Goal: Use online tool/utility: Utilize a website feature to perform a specific function

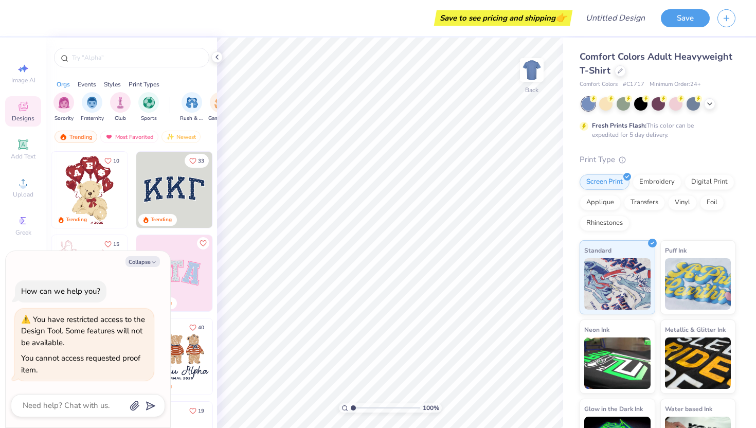
type textarea "x"
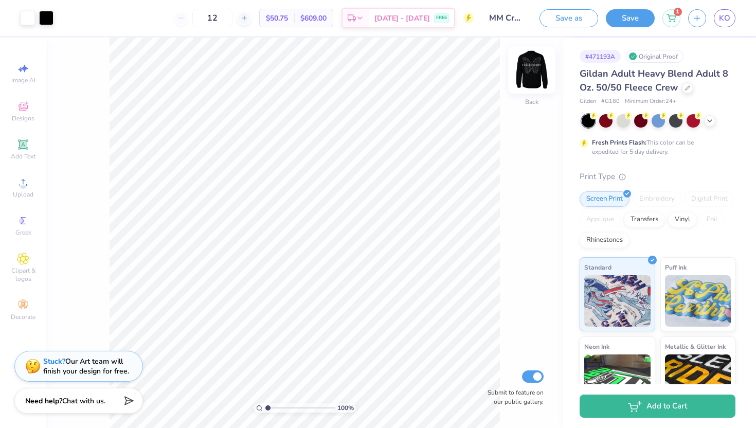
click at [528, 75] on img at bounding box center [531, 69] width 41 height 41
click at [533, 73] on img at bounding box center [531, 69] width 41 height 41
click at [523, 72] on img at bounding box center [531, 69] width 41 height 41
click at [529, 71] on img at bounding box center [531, 69] width 41 height 41
click at [534, 69] on img at bounding box center [531, 69] width 41 height 41
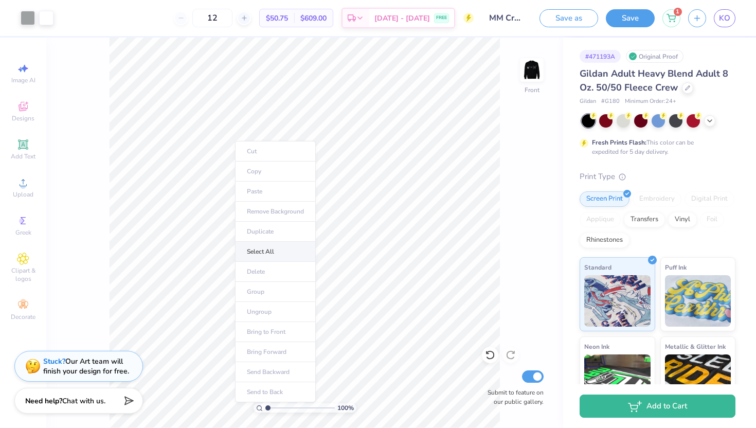
click at [269, 249] on li "Select All" at bounding box center [275, 252] width 81 height 20
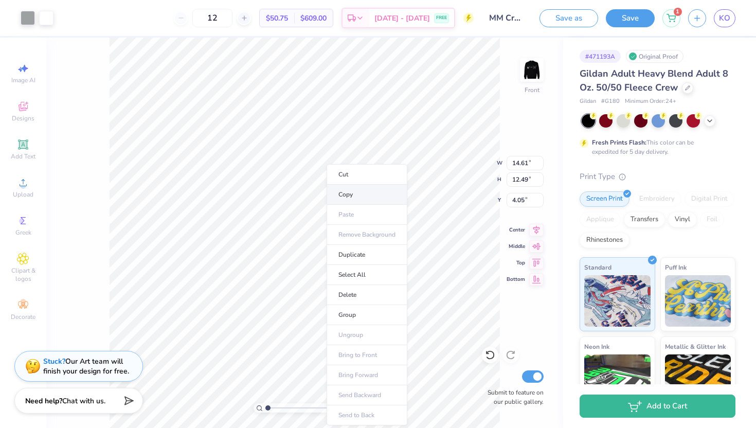
click at [379, 195] on li "Copy" at bounding box center [366, 195] width 81 height 20
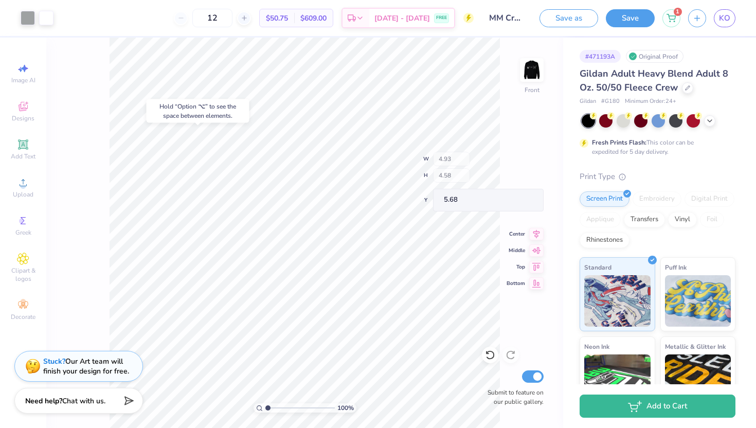
type input "14.50"
type input "12.45"
type input "4.07"
click at [35, 110] on div "Designs" at bounding box center [23, 111] width 36 height 30
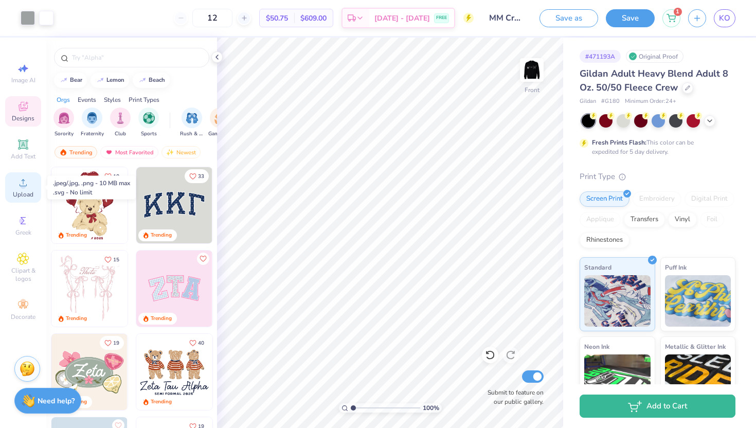
click at [24, 184] on circle at bounding box center [23, 186] width 6 height 6
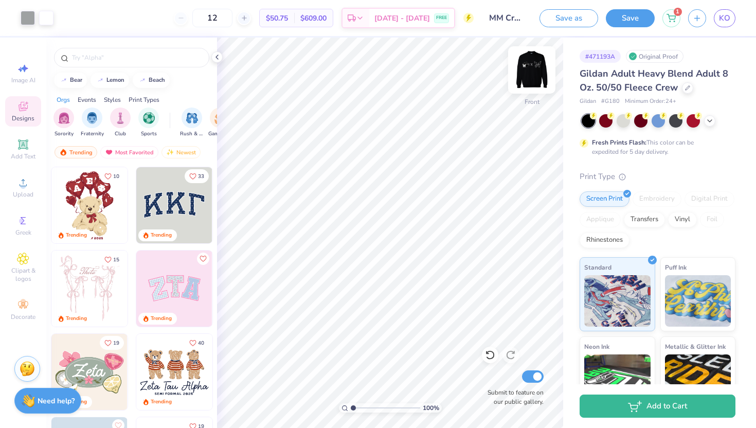
click at [525, 68] on img at bounding box center [531, 69] width 41 height 41
click at [531, 70] on img at bounding box center [531, 69] width 41 height 41
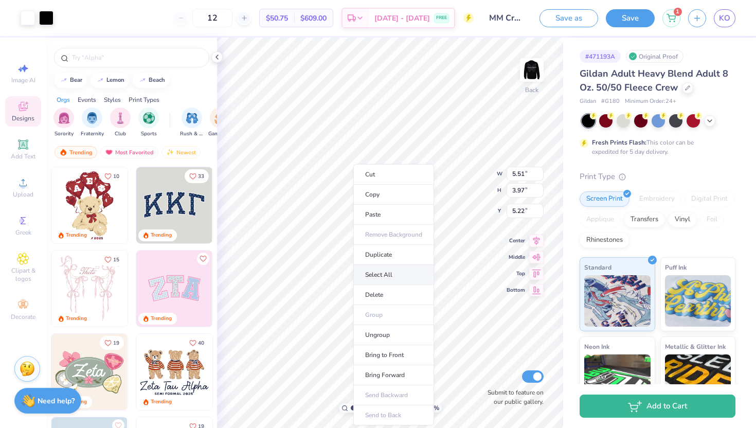
click at [373, 279] on li "Select All" at bounding box center [393, 275] width 81 height 20
type input "14.40"
type input "4.76"
type input "4.83"
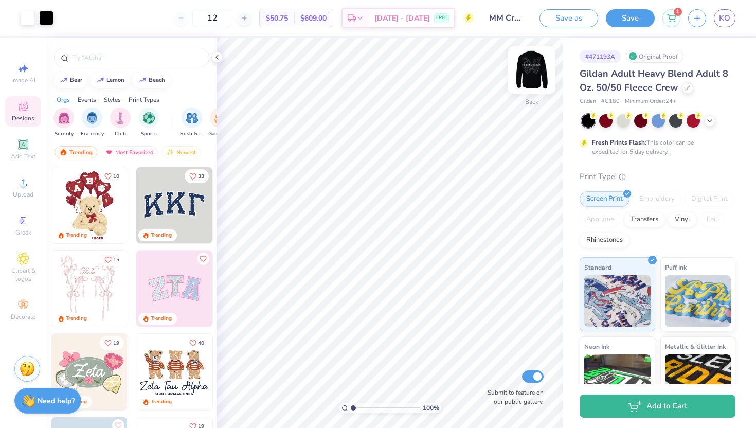
click at [532, 75] on img at bounding box center [531, 69] width 41 height 41
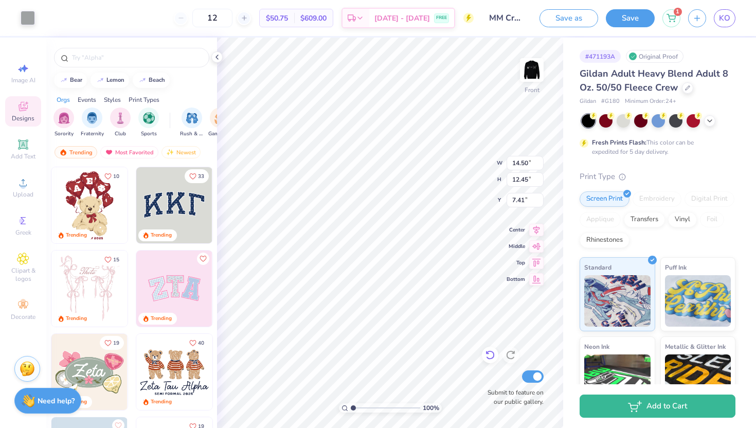
click at [493, 351] on icon at bounding box center [490, 355] width 10 height 10
type input "4.07"
click at [493, 351] on icon at bounding box center [490, 355] width 10 height 10
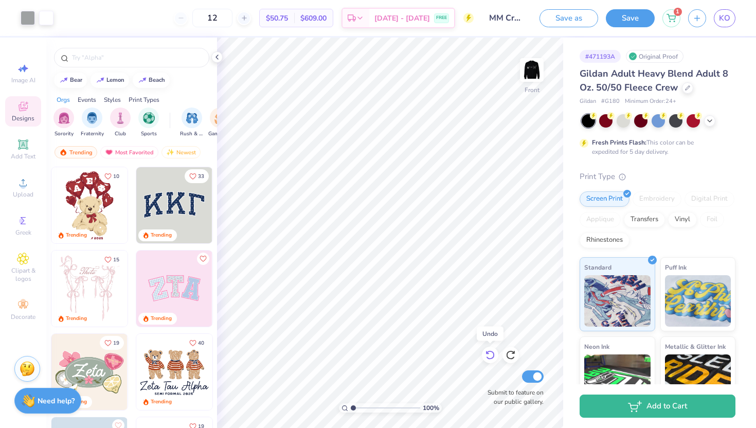
click at [493, 351] on icon at bounding box center [490, 355] width 10 height 10
type input "5.87"
click at [526, 64] on img at bounding box center [531, 69] width 41 height 41
